Goal: Information Seeking & Learning: Learn about a topic

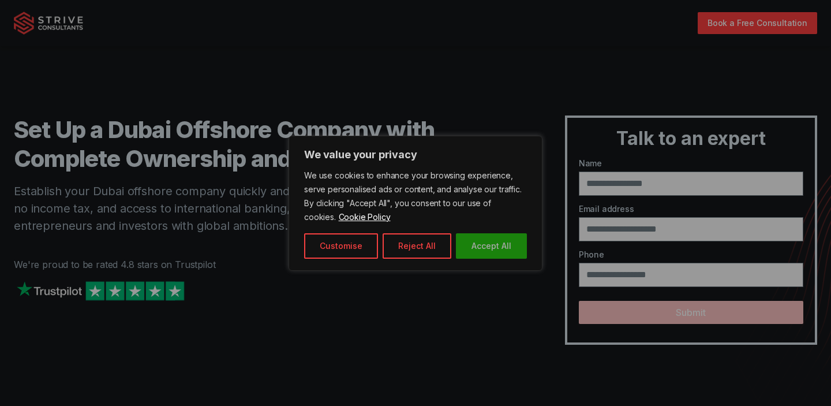
click at [493, 245] on button "Accept All" at bounding box center [491, 245] width 71 height 25
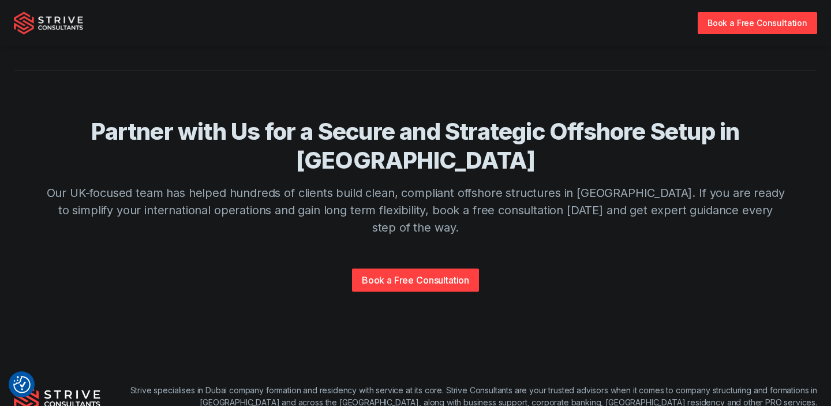
scroll to position [2824, 0]
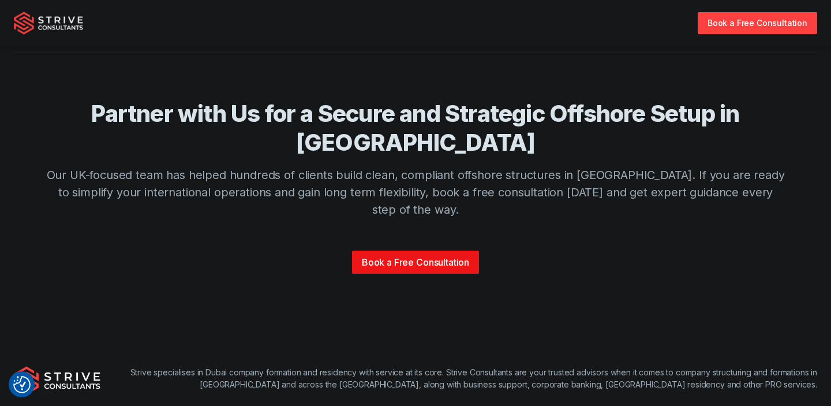
click at [438, 251] on link "Book a Free Consultation" at bounding box center [415, 262] width 127 height 23
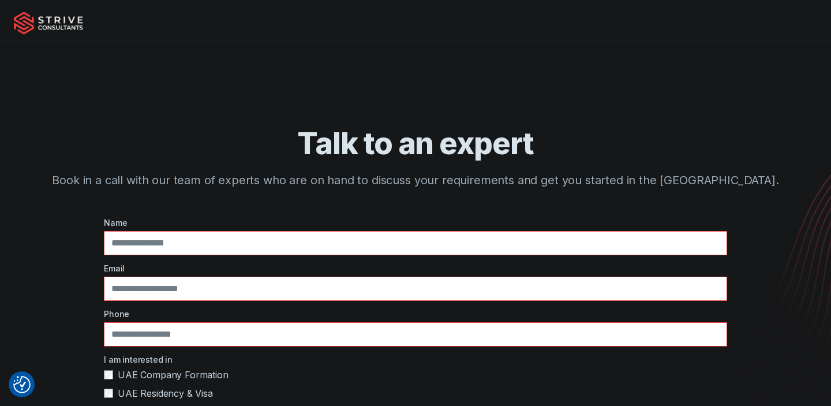
click at [294, 54] on section "Talk to an expert Book in a call with our team of experts who are on hand to di…" at bounding box center [415, 119] width 831 height 193
click at [42, 21] on img "Strive Consultants" at bounding box center [48, 23] width 69 height 23
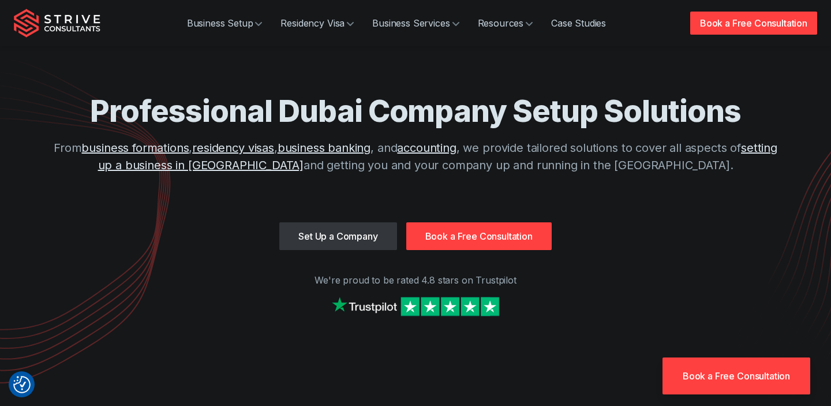
click at [353, 244] on link "Set Up a Company" at bounding box center [337, 236] width 117 height 28
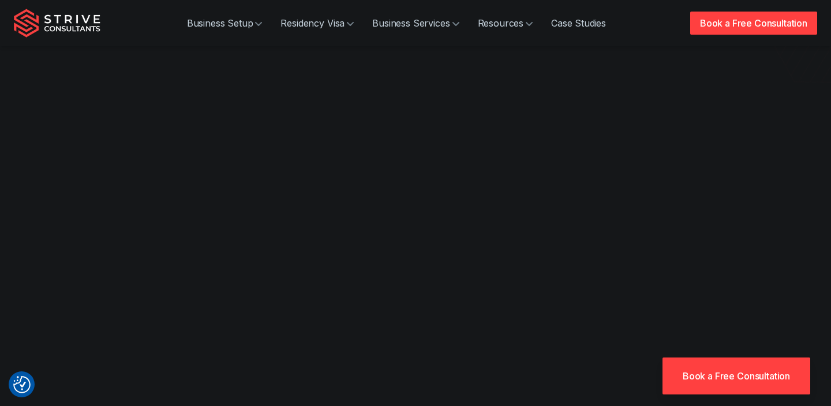
scroll to position [363, 0]
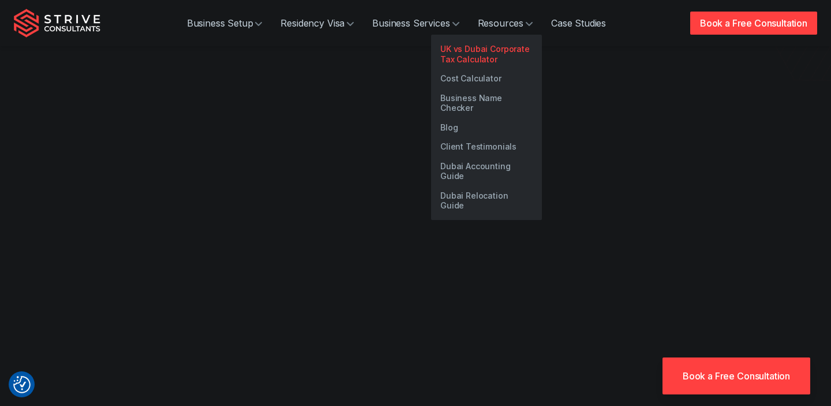
click at [476, 50] on link "UK vs Dubai Corporate Tax Calculator" at bounding box center [486, 53] width 111 height 29
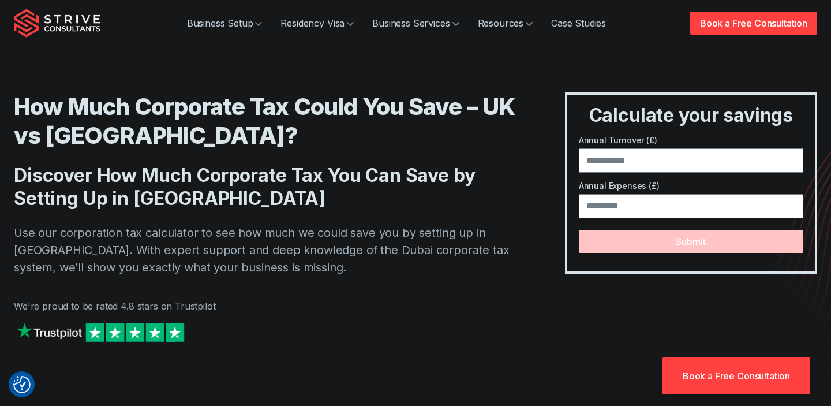
click at [62, 24] on img "Strive Consultants" at bounding box center [57, 23] width 87 height 29
